Goal: Task Accomplishment & Management: Manage account settings

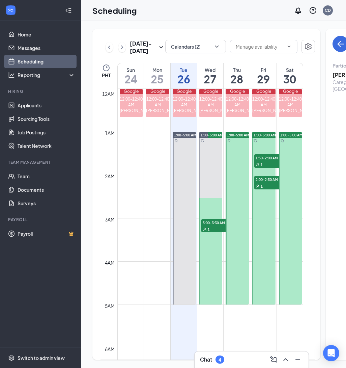
scroll to position [779, 0]
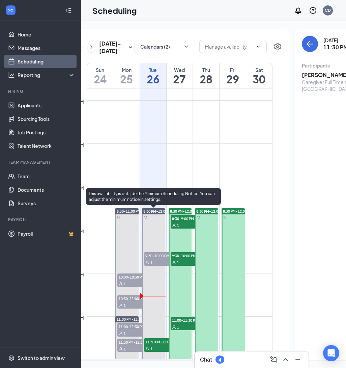
click at [151, 259] on div "1" at bounding box center [161, 262] width 34 height 7
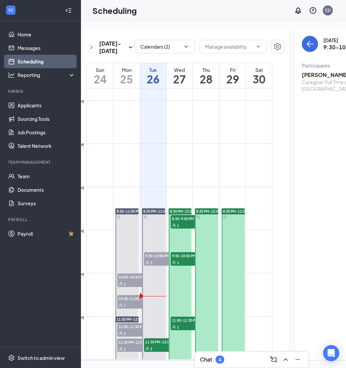
click at [302, 75] on h3 "[PERSON_NAME]" at bounding box center [337, 74] width 71 height 7
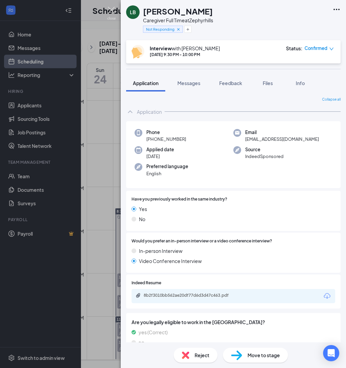
click at [109, 8] on img at bounding box center [111, 13] width 8 height 13
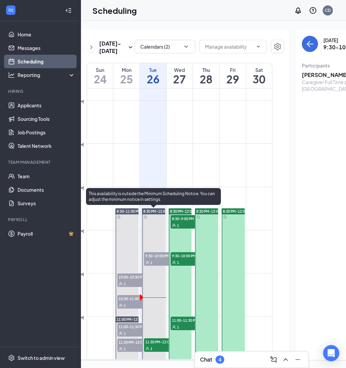
click at [153, 349] on div "1" at bounding box center [161, 348] width 34 height 7
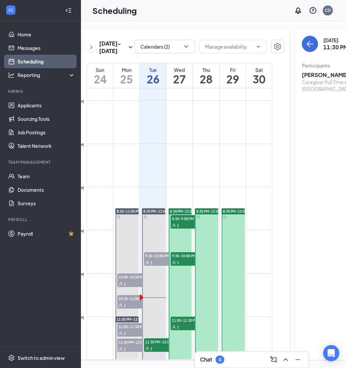
click at [310, 73] on h3 "[PERSON_NAME]" at bounding box center [337, 74] width 71 height 7
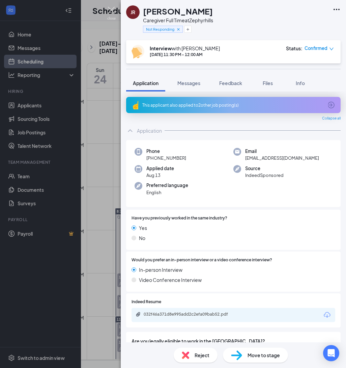
click at [112, 7] on img at bounding box center [111, 13] width 8 height 13
